Goal: Information Seeking & Learning: Find specific fact

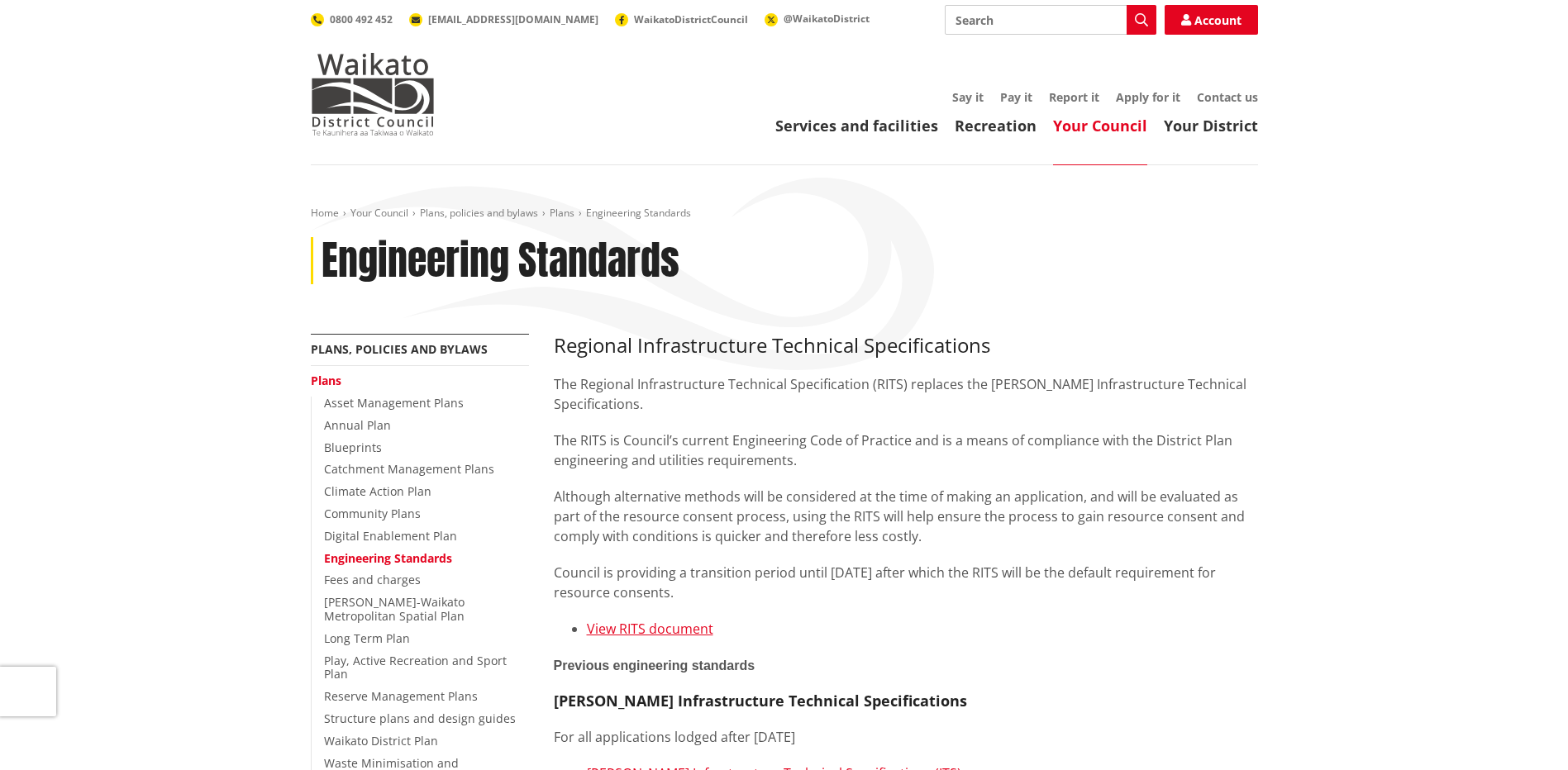
click at [1005, 16] on input "Search" at bounding box center [1051, 20] width 212 height 30
type input "streey trees"
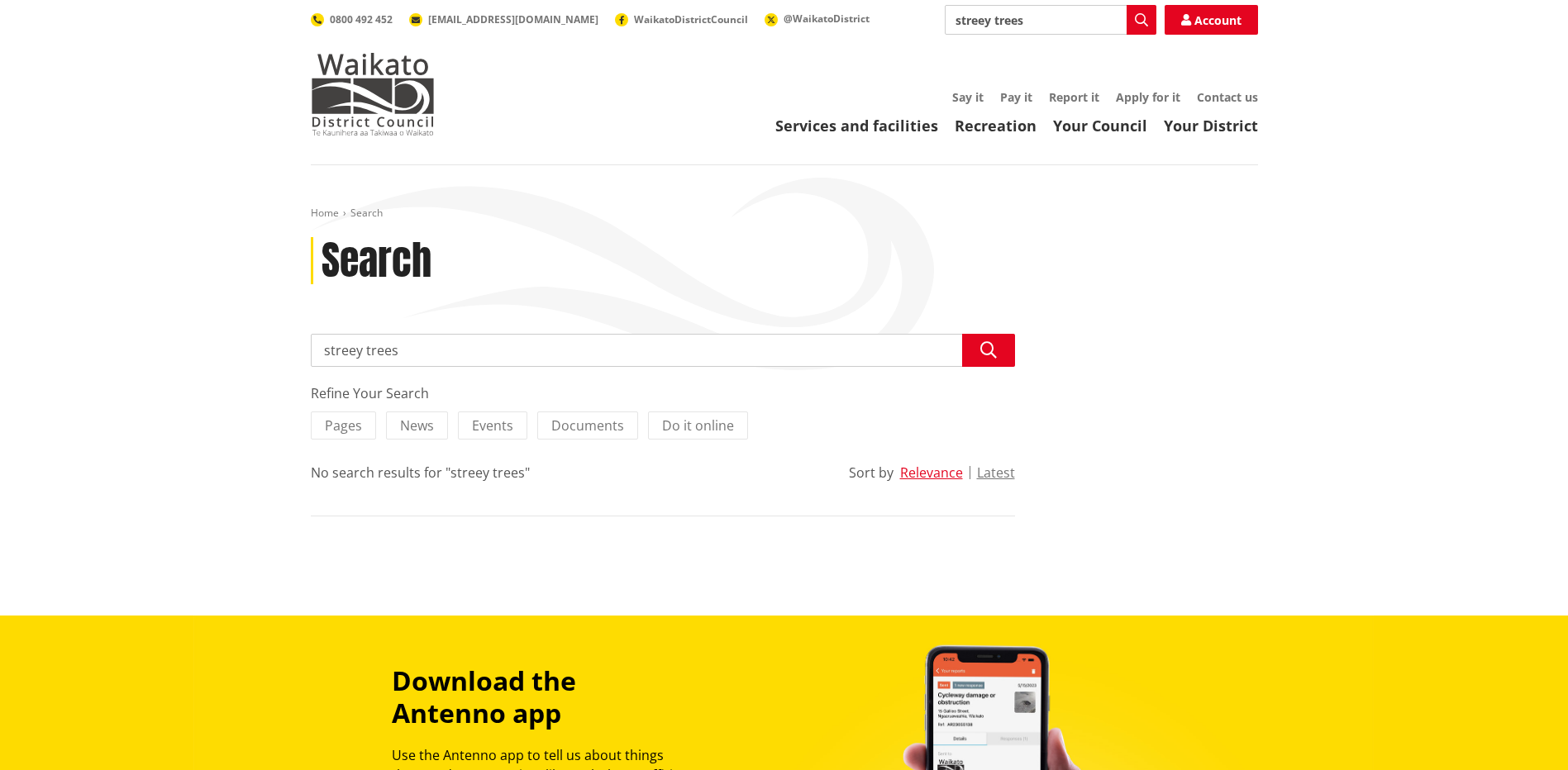
click at [994, 19] on input "streey trees" at bounding box center [1051, 20] width 212 height 30
type input "street trees"
